Goal: Information Seeking & Learning: Learn about a topic

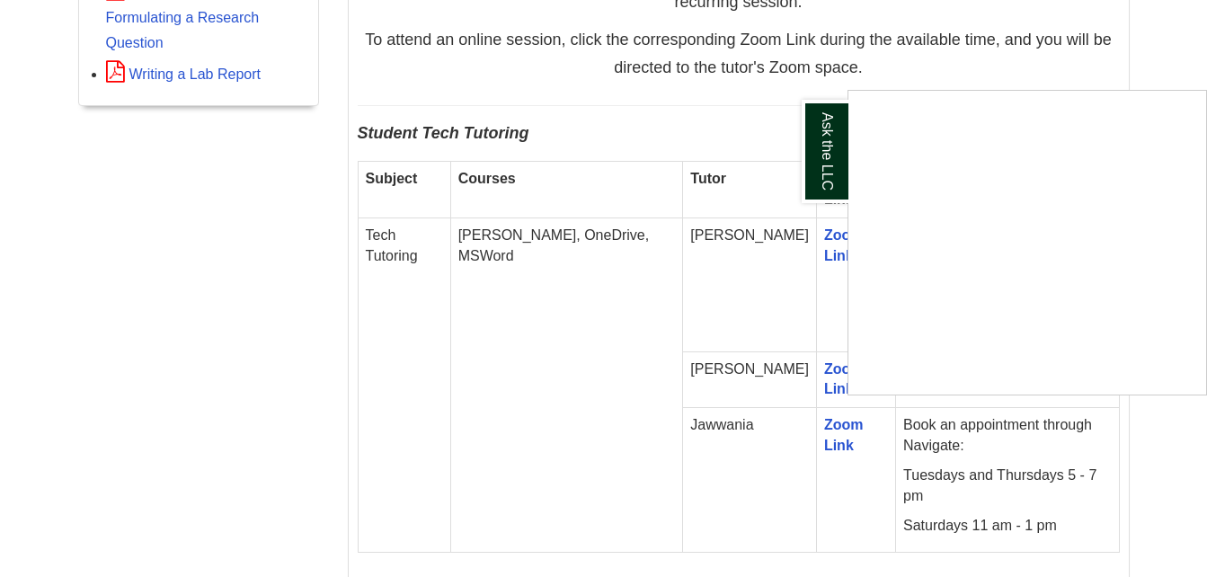
scroll to position [1034, 0]
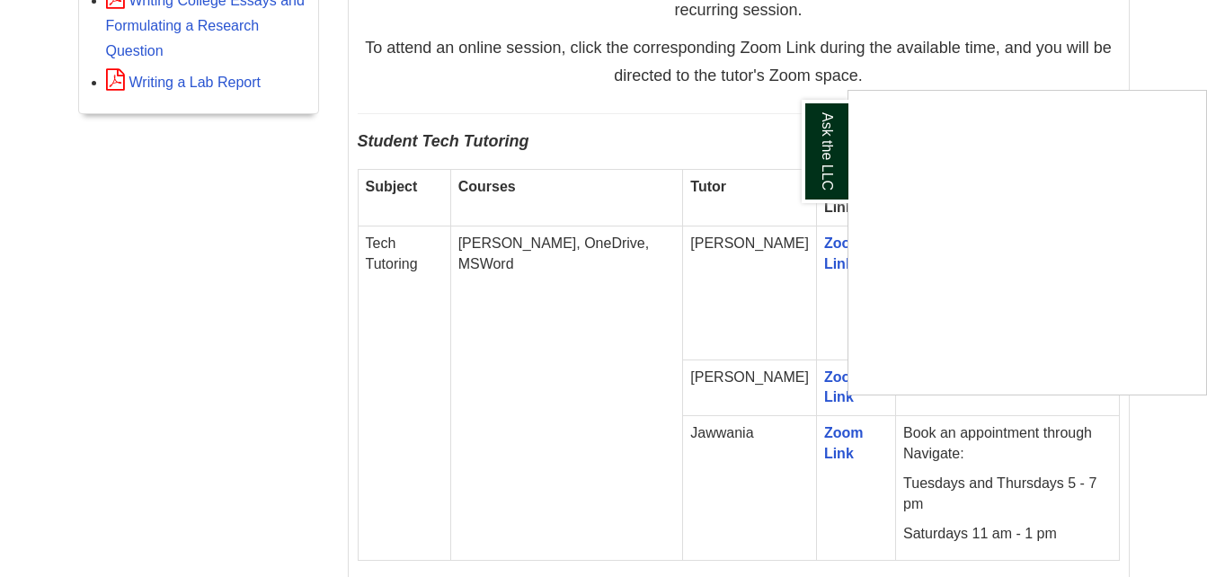
click at [620, 458] on div "Ask the LLC" at bounding box center [603, 288] width 1207 height 577
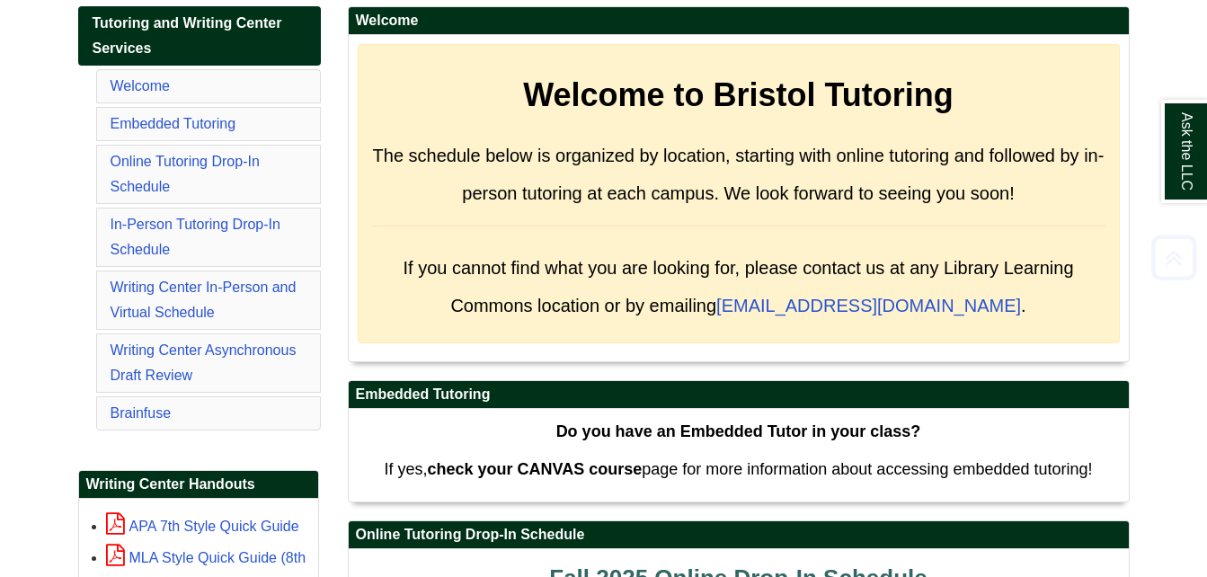
scroll to position [308, 0]
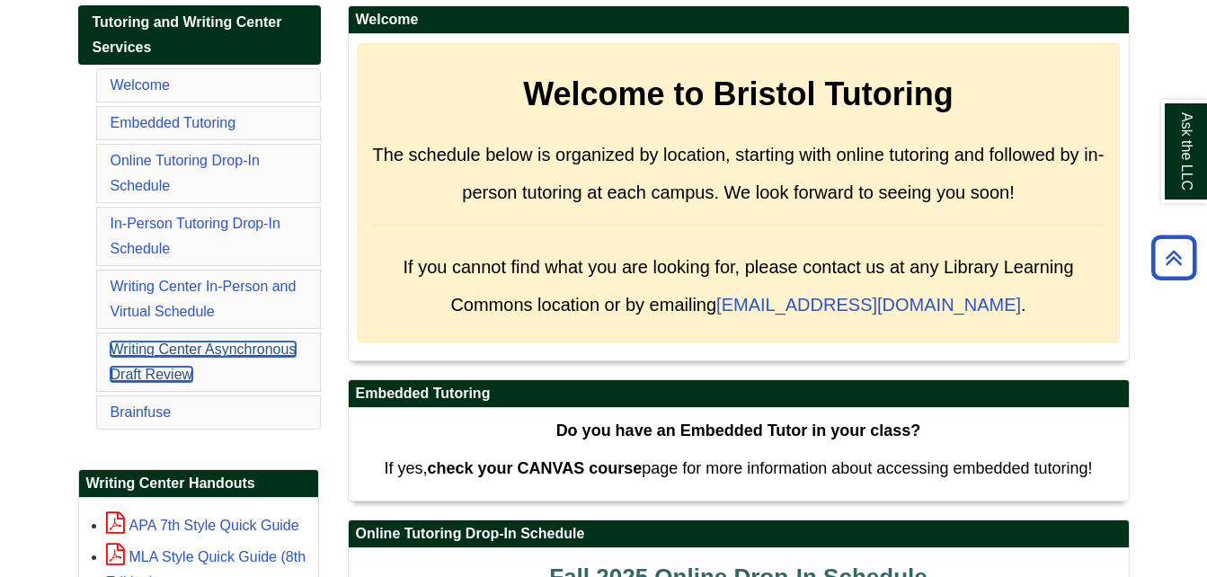
click at [161, 350] on link "Writing Center Asynchronous Draft Review" at bounding box center [204, 361] width 186 height 40
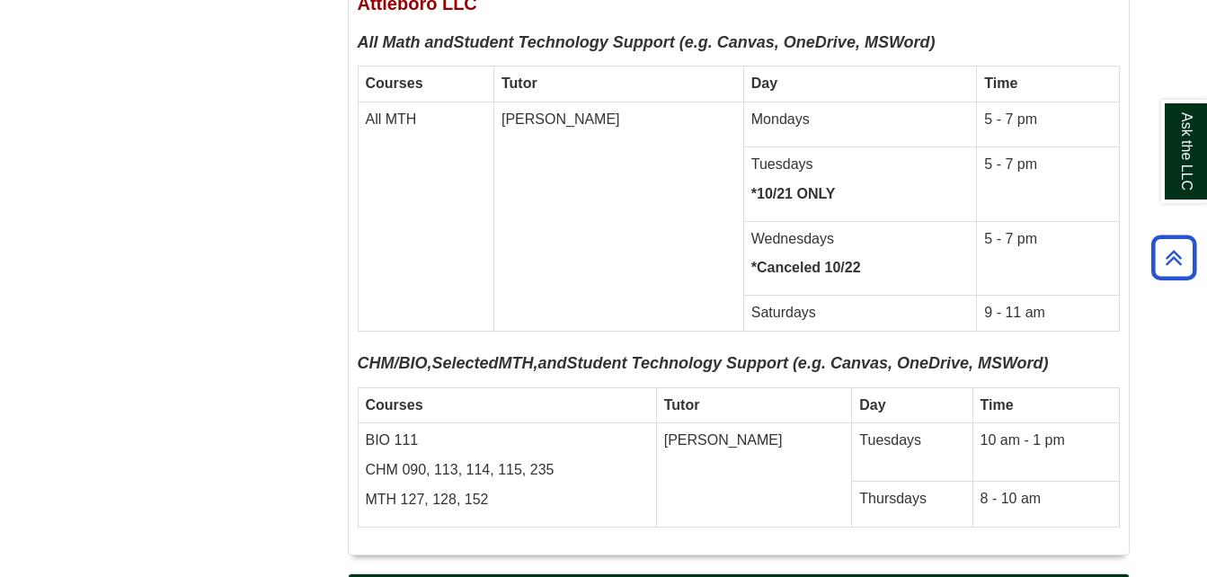
scroll to position [9027, 0]
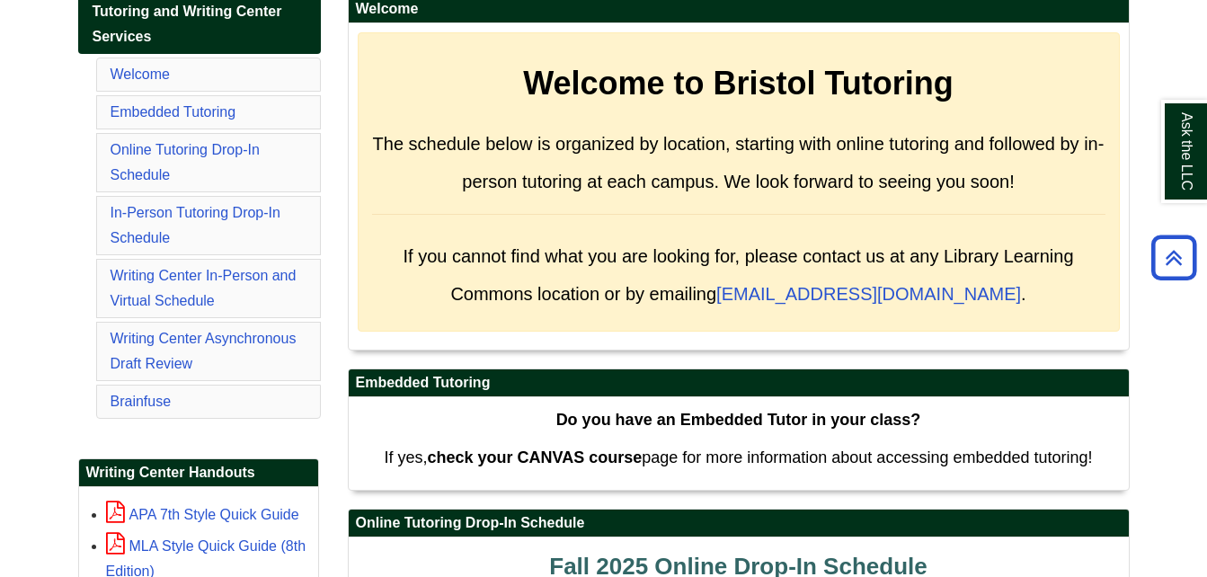
scroll to position [318, 0]
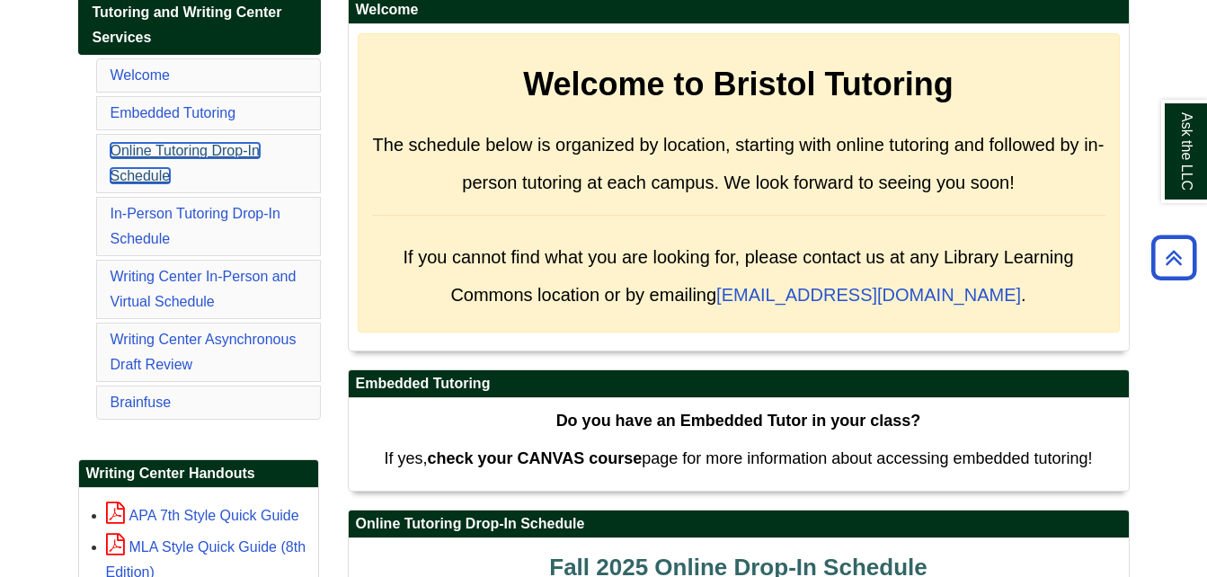
click at [199, 158] on link "Online Tutoring Drop-In Schedule" at bounding box center [185, 163] width 149 height 40
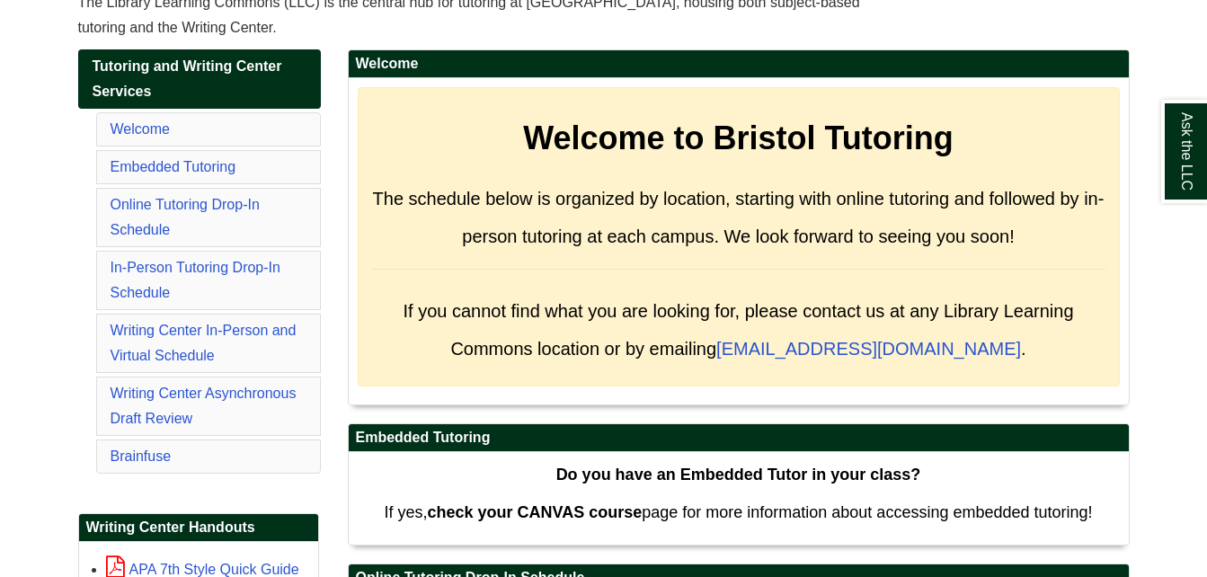
scroll to position [266, 0]
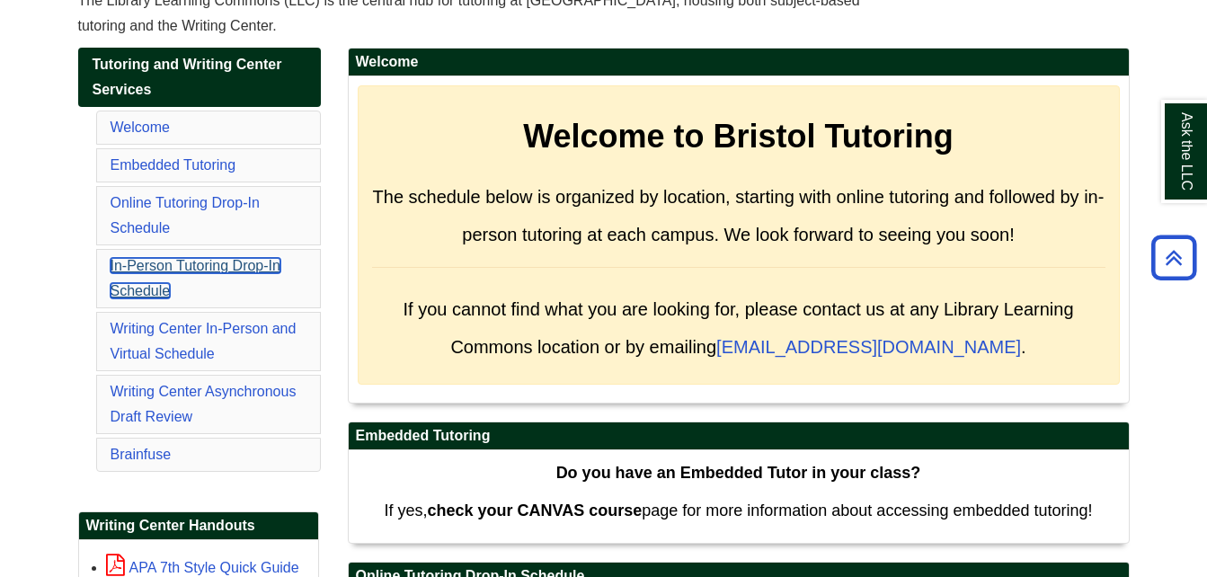
click at [220, 268] on link "In-Person Tutoring Drop-In Schedule" at bounding box center [196, 278] width 170 height 40
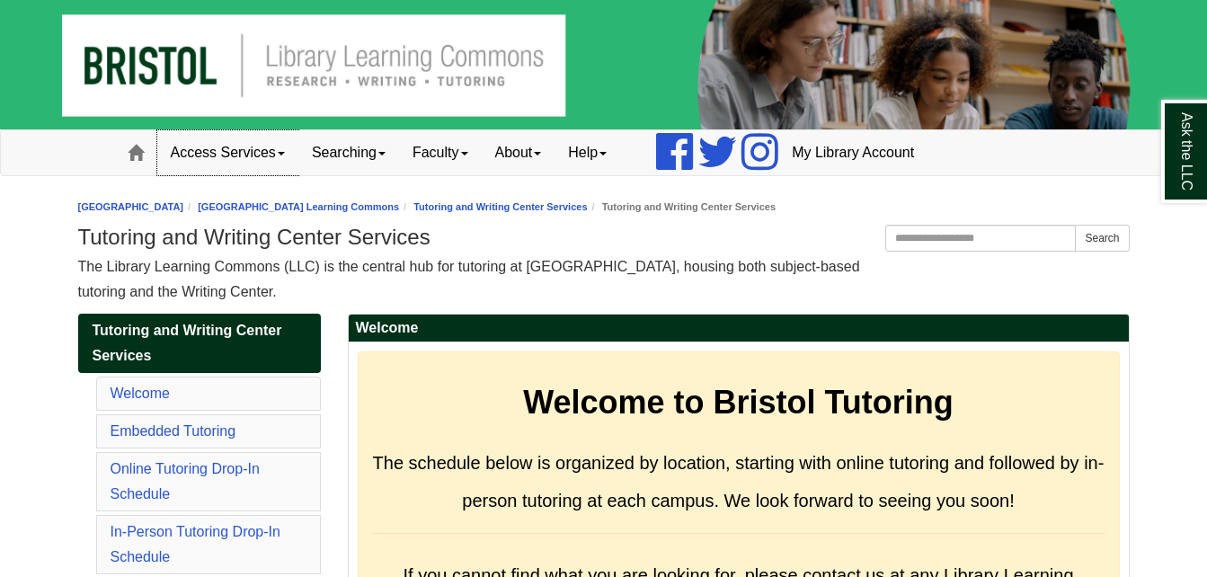
click at [272, 155] on link "Access Services" at bounding box center [227, 152] width 141 height 45
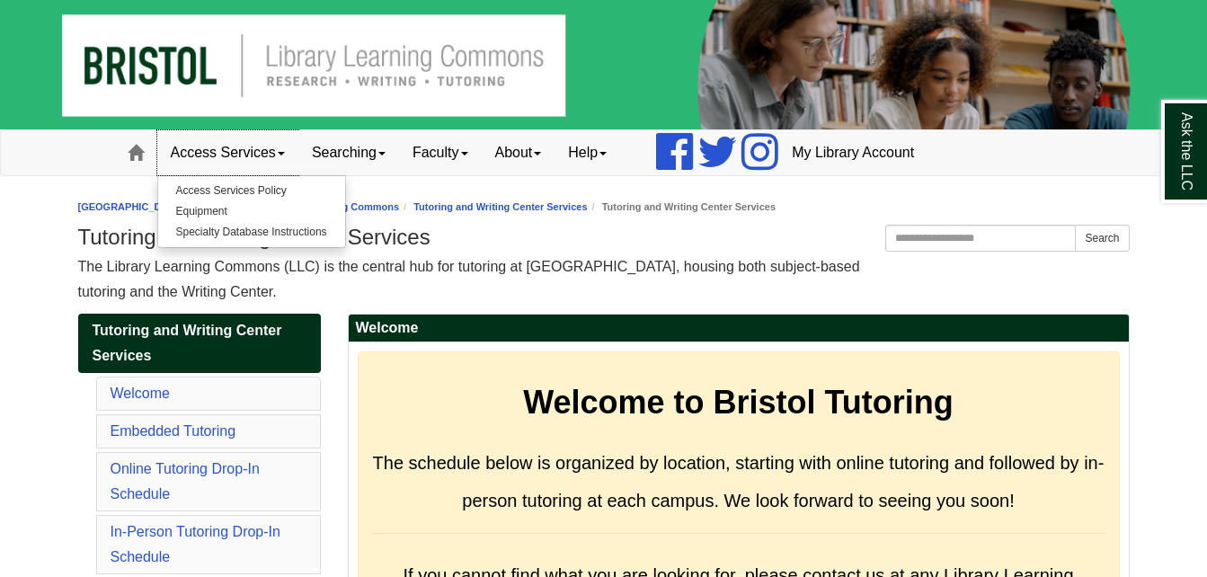
click at [276, 158] on link "Access Services" at bounding box center [227, 152] width 141 height 45
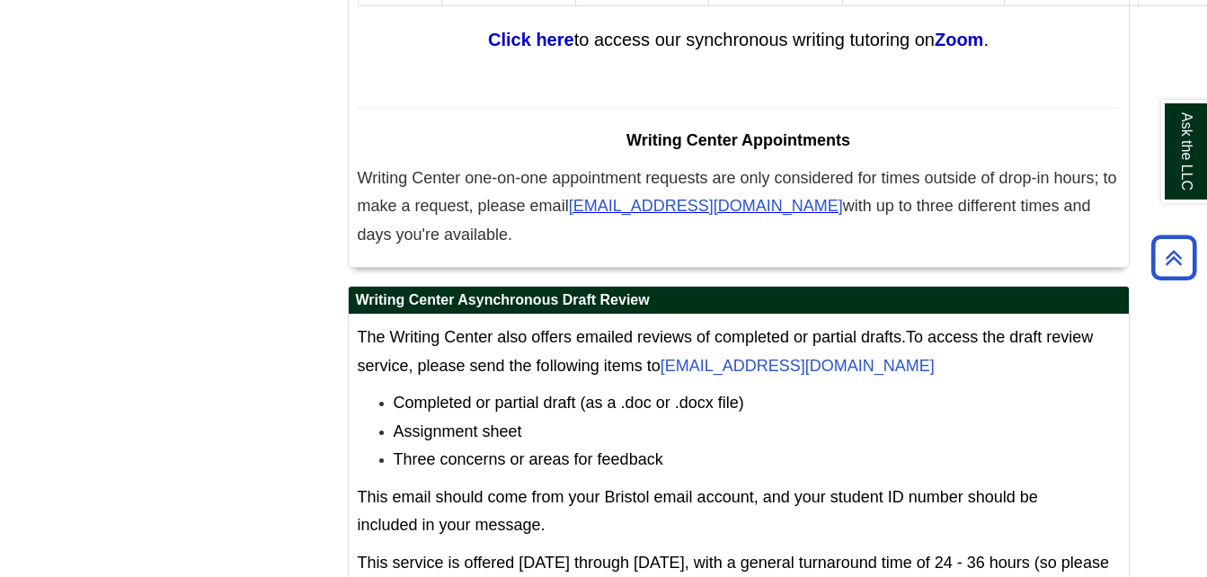
scroll to position [11403, 0]
